Goal: Transaction & Acquisition: Purchase product/service

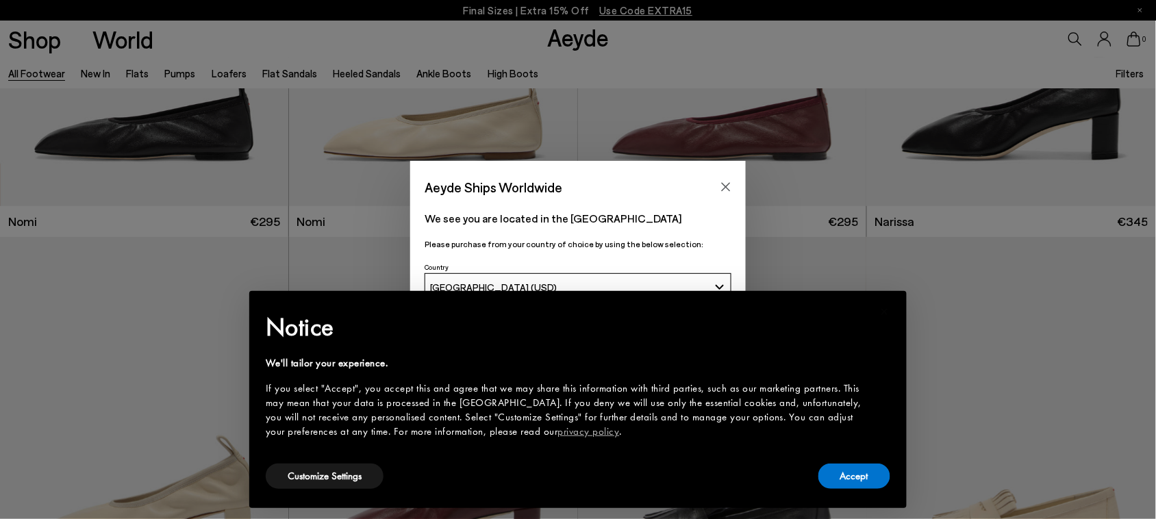
scroll to position [342, 0]
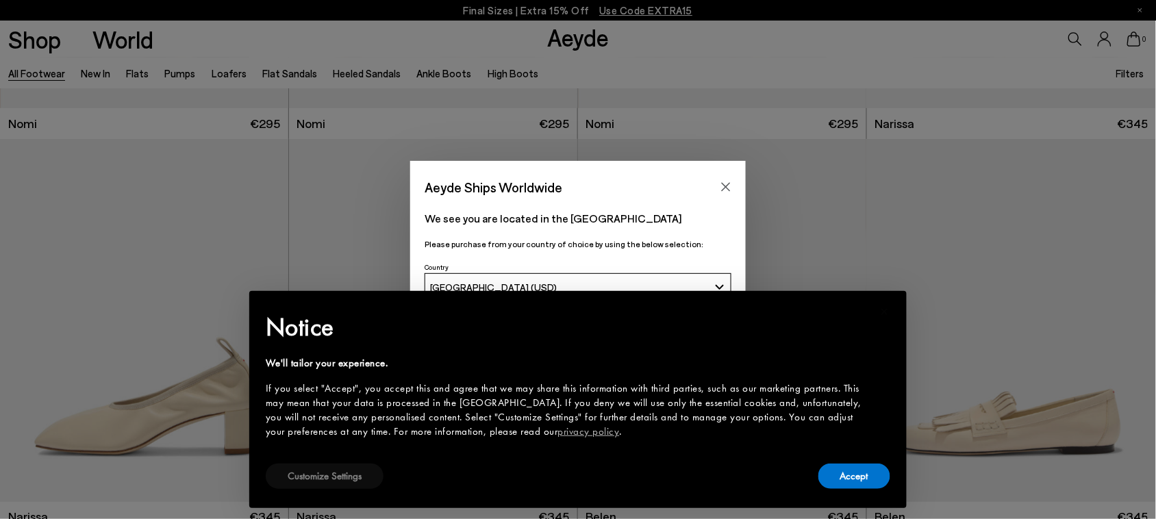
click at [330, 473] on button "Customize Settings" at bounding box center [325, 476] width 118 height 25
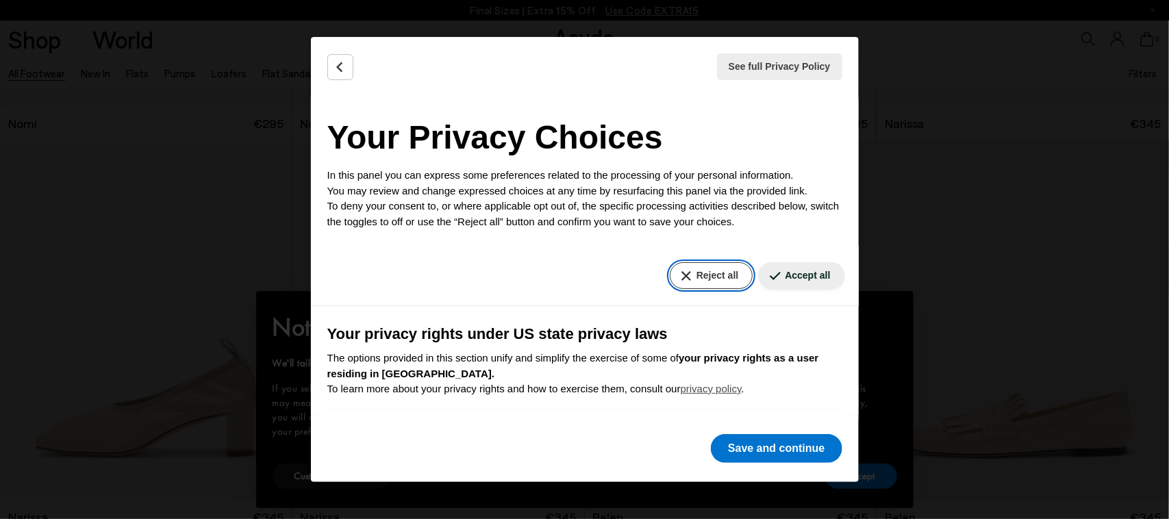
click at [679, 275] on button "Reject all" at bounding box center [711, 275] width 83 height 27
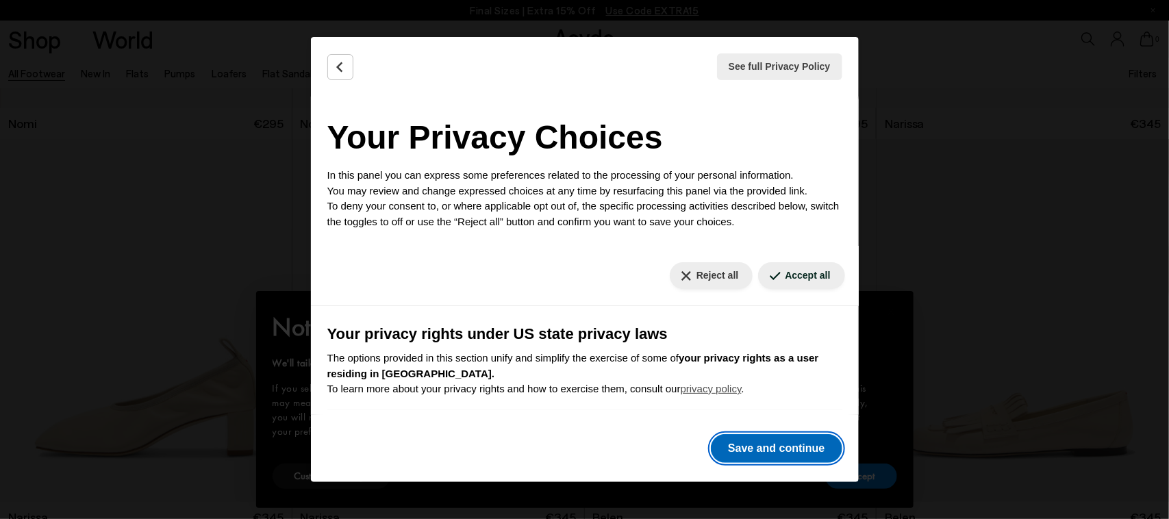
click at [755, 449] on button "Save and continue" at bounding box center [776, 448] width 131 height 29
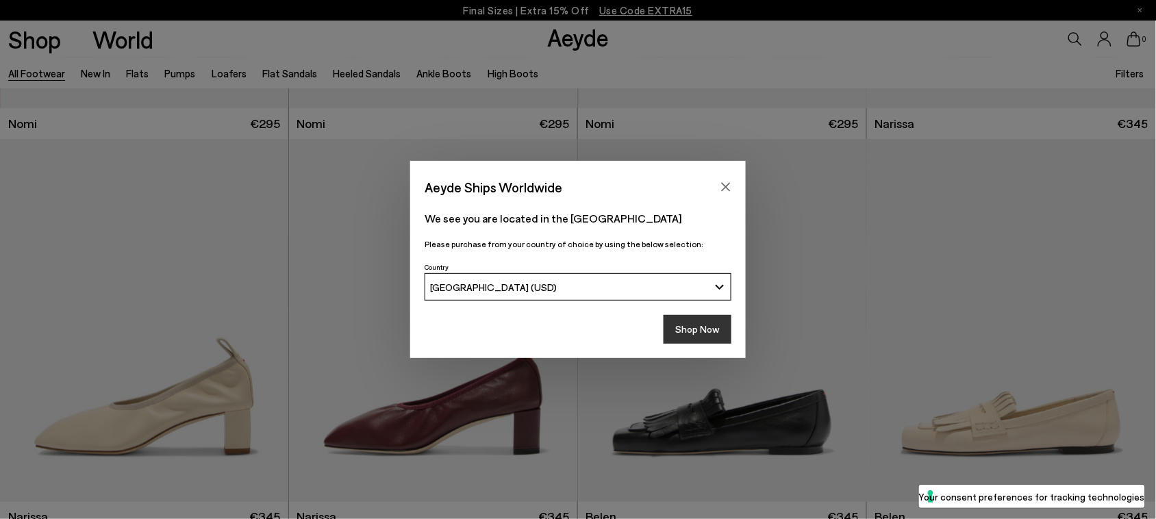
click at [709, 327] on button "Shop Now" at bounding box center [698, 329] width 68 height 29
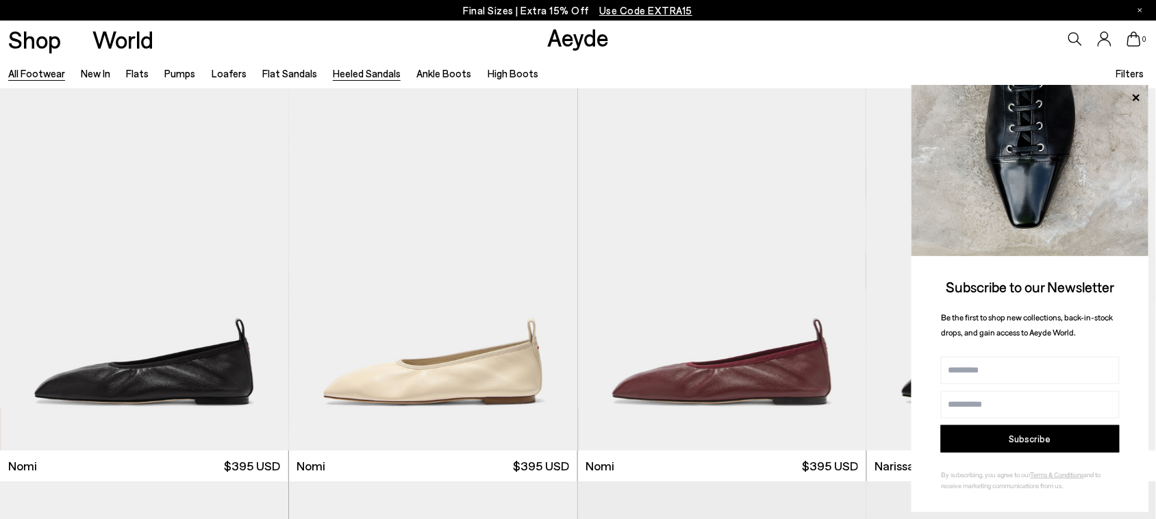
click at [377, 73] on link "Heeled Sandals" at bounding box center [367, 73] width 68 height 12
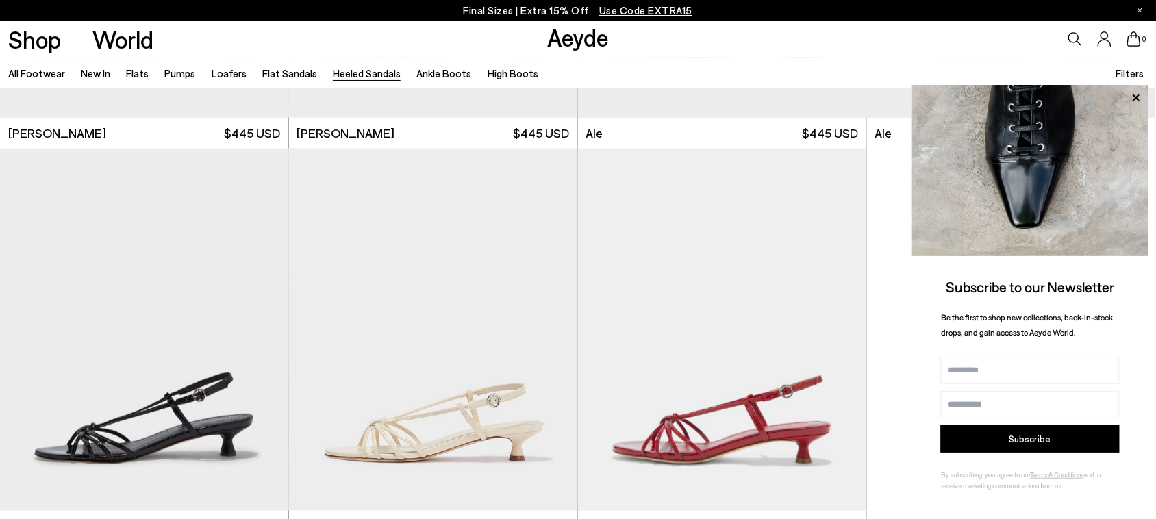
scroll to position [3347, 0]
